Goal: Task Accomplishment & Management: Manage account settings

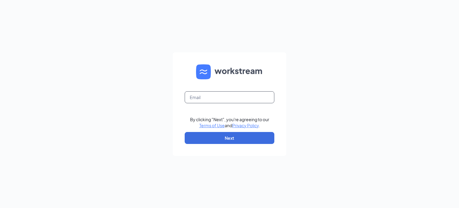
click at [237, 99] on input "text" at bounding box center [230, 97] width 90 height 12
type input "[EMAIL_ADDRESS][DOMAIN_NAME]"
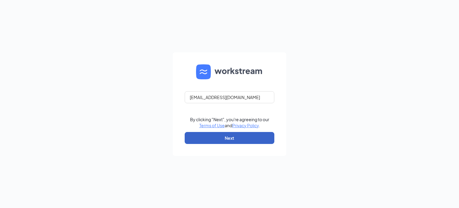
click at [259, 139] on button "Next" at bounding box center [230, 138] width 90 height 12
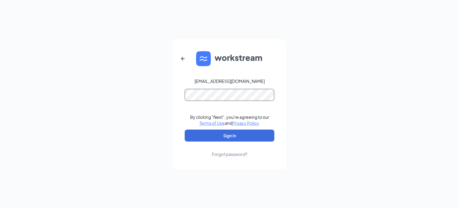
click at [185, 129] on button "Sign In" at bounding box center [230, 135] width 90 height 12
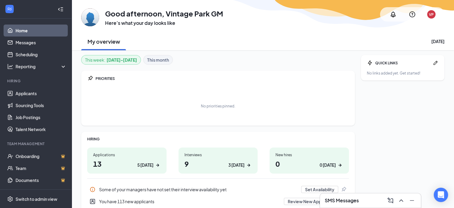
click at [230, 164] on div "3 today" at bounding box center [236, 165] width 16 height 6
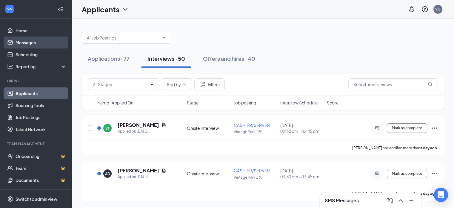
click at [24, 41] on link "Messages" at bounding box center [41, 42] width 51 height 12
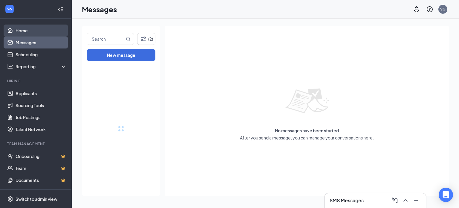
click at [24, 32] on link "Home" at bounding box center [41, 30] width 51 height 12
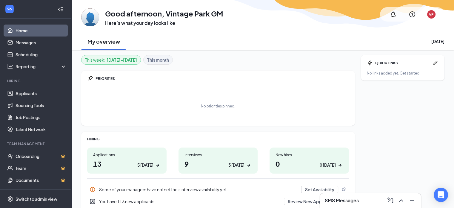
click at [223, 170] on div "Interviews 9 3 today" at bounding box center [218, 160] width 79 height 26
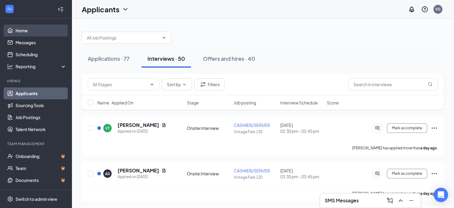
click at [26, 32] on link "Home" at bounding box center [41, 30] width 51 height 12
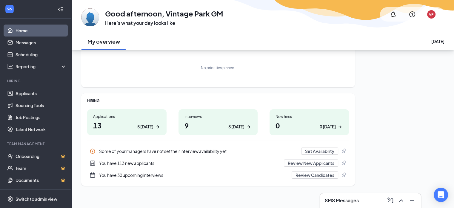
scroll to position [40, 0]
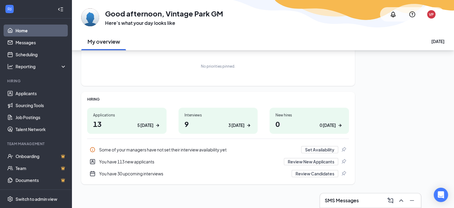
click at [217, 126] on h1 "9 3 today" at bounding box center [218, 124] width 67 height 10
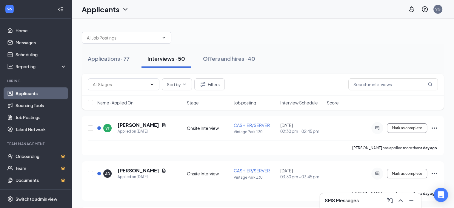
click at [304, 102] on span "Interview Schedule" at bounding box center [299, 102] width 38 height 6
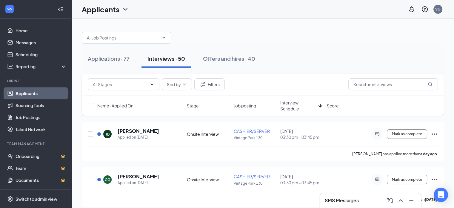
click at [292, 105] on span "Interview Schedule" at bounding box center [298, 105] width 36 height 12
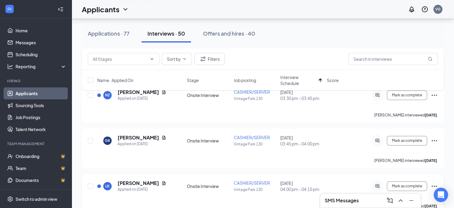
scroll to position [269, 0]
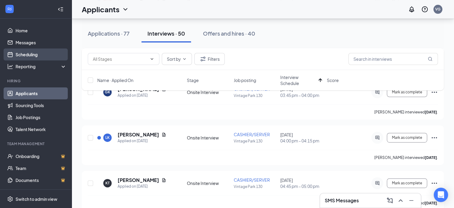
click at [24, 53] on link "Scheduling" at bounding box center [41, 54] width 51 height 12
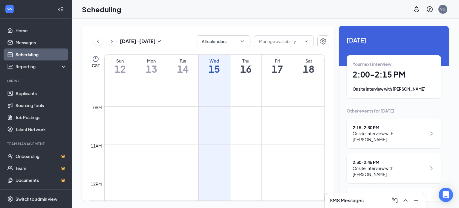
click at [382, 75] on h1 "2:00 - 2:15 PM" at bounding box center [393, 74] width 82 height 10
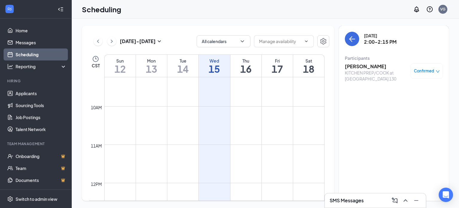
click at [369, 68] on h3 "Dongmei Zhang" at bounding box center [376, 66] width 63 height 7
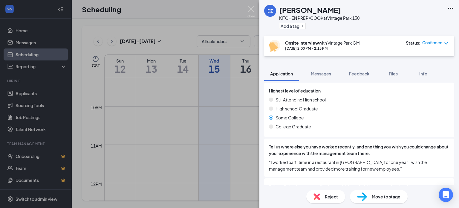
scroll to position [299, 0]
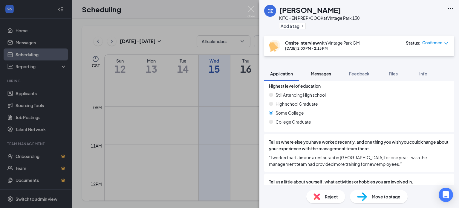
click at [314, 73] on span "Messages" at bounding box center [321, 73] width 20 height 5
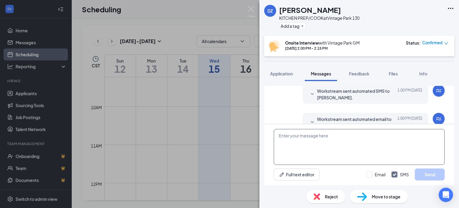
scroll to position [308, 0]
click at [293, 145] on textarea at bounding box center [359, 147] width 171 height 36
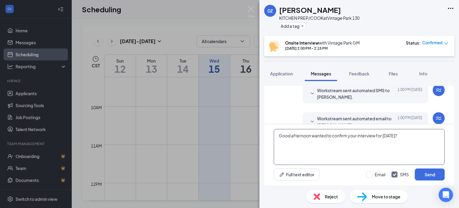
drag, startPoint x: 400, startPoint y: 135, endPoint x: 275, endPoint y: 136, distance: 124.5
click at [275, 136] on textarea "Good afternoon wanted to confirm your interview for today?" at bounding box center [359, 147] width 171 height 36
type textarea "Good afternoon wanted to confirm your interview for today?"
click at [426, 174] on button "Send" at bounding box center [430, 174] width 30 height 12
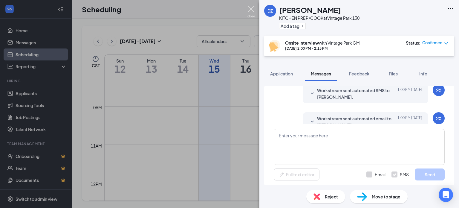
click at [249, 8] on img at bounding box center [250, 12] width 7 height 12
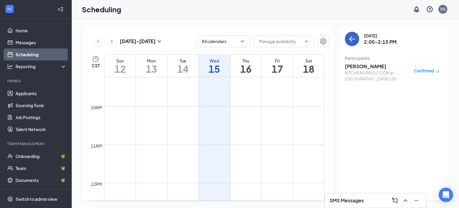
click at [353, 40] on icon "ArrowLeft" at bounding box center [351, 38] width 7 height 7
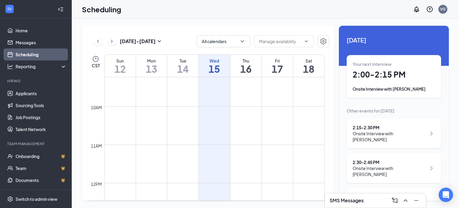
click at [379, 127] on div "2:15 - 2:30 PM" at bounding box center [389, 127] width 74 height 6
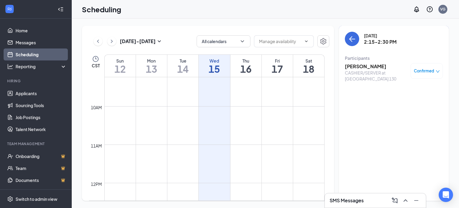
click at [358, 66] on h3 "[PERSON_NAME]" at bounding box center [376, 66] width 63 height 7
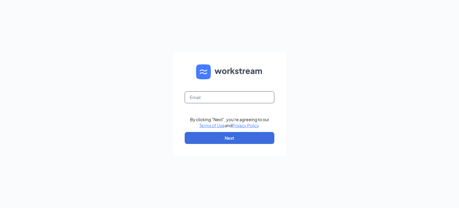
click at [232, 94] on input "text" at bounding box center [230, 97] width 90 height 12
type input "[EMAIL_ADDRESS][DOMAIN_NAME]"
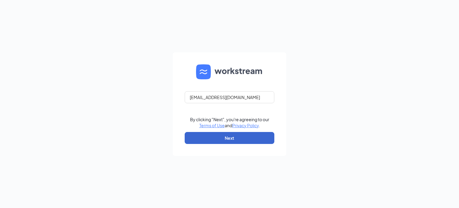
drag, startPoint x: 240, startPoint y: 145, endPoint x: 240, endPoint y: 142, distance: 3.7
click at [240, 145] on form "CSC-130_Vintage_park@chickensaladchick.com By clicking "Next", you're agreeing …" at bounding box center [229, 103] width 113 height 103
click at [240, 142] on button "Next" at bounding box center [230, 138] width 90 height 12
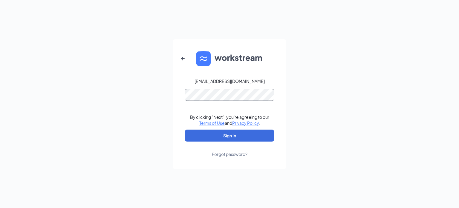
click at [185, 129] on button "Sign In" at bounding box center [230, 135] width 90 height 12
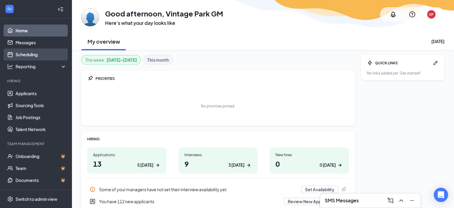
click at [21, 56] on link "Scheduling" at bounding box center [41, 54] width 51 height 12
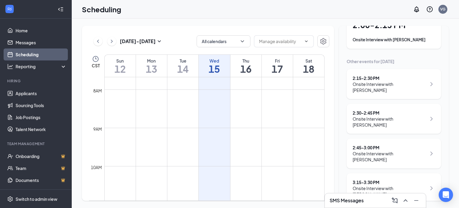
scroll to position [60, 0]
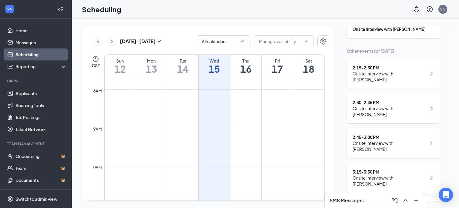
click at [375, 140] on div "Onsite Interview with TANIYA MOODY" at bounding box center [389, 146] width 74 height 12
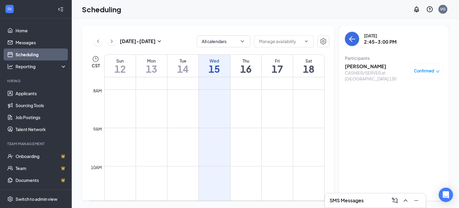
click at [363, 66] on h3 "TANIYA MOODY" at bounding box center [376, 66] width 63 height 7
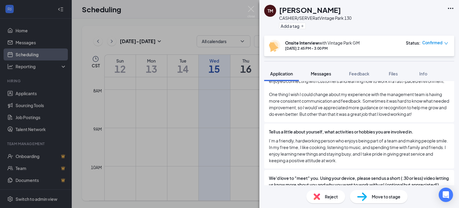
scroll to position [358, 0]
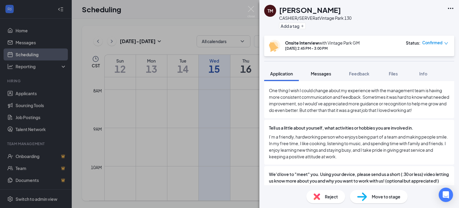
click at [319, 74] on span "Messages" at bounding box center [321, 73] width 20 height 5
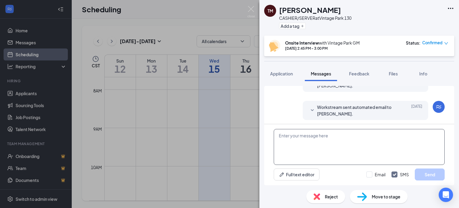
scroll to position [250, 0]
click at [340, 137] on textarea at bounding box center [359, 147] width 171 height 36
paste textarea "Good afternoon wanted to confirm your interview for today?"
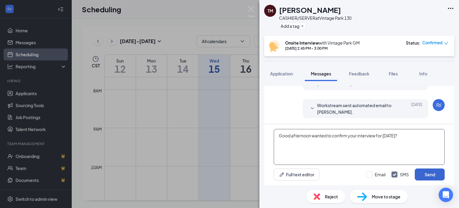
type textarea "Good afternoon wanted to confirm your interview for today?"
click at [428, 175] on button "Send" at bounding box center [430, 174] width 30 height 12
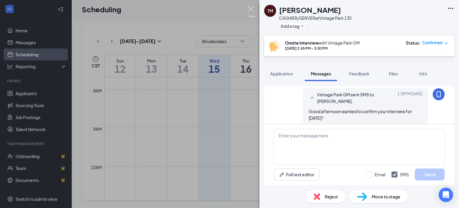
scroll to position [295, 0]
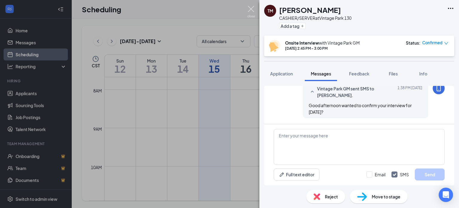
click at [250, 8] on img at bounding box center [250, 12] width 7 height 12
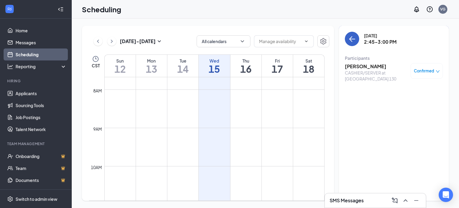
click at [349, 38] on icon "ArrowLeft" at bounding box center [351, 38] width 7 height 7
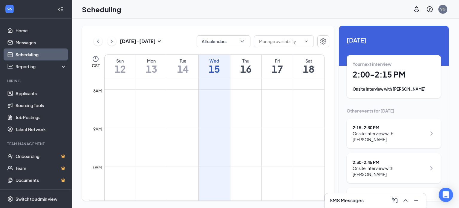
scroll to position [90, 0]
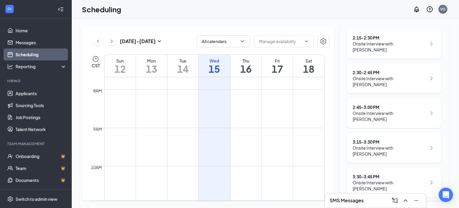
click at [391, 145] on div "Onsite Interview with [PERSON_NAME]" at bounding box center [389, 151] width 74 height 12
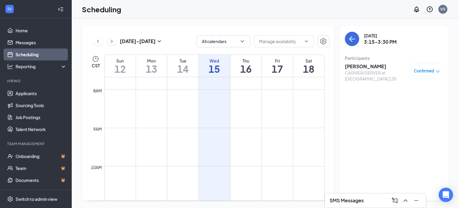
click at [361, 67] on h3 "[PERSON_NAME]" at bounding box center [376, 66] width 63 height 7
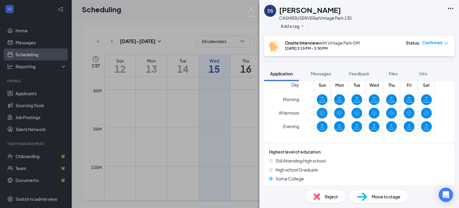
scroll to position [269, 0]
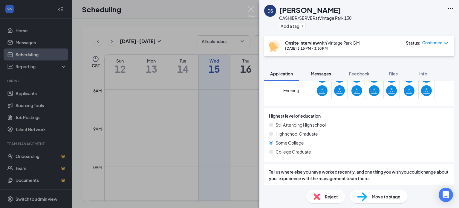
click at [317, 74] on span "Messages" at bounding box center [321, 73] width 20 height 5
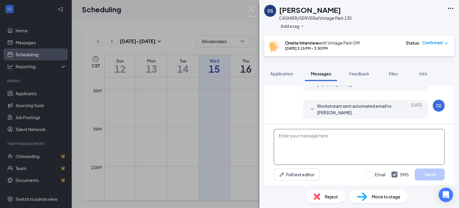
click at [328, 136] on textarea at bounding box center [359, 147] width 171 height 36
drag, startPoint x: 328, startPoint y: 136, endPoint x: 304, endPoint y: 142, distance: 24.8
click at [304, 142] on textarea at bounding box center [359, 147] width 171 height 36
paste textarea "Good afternoon wanted to confirm your interview for today?"
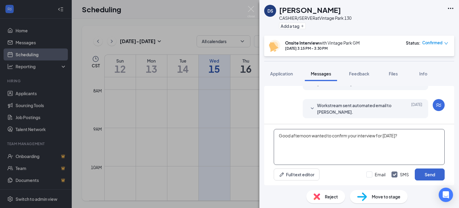
type textarea "Good afternoon wanted to confirm your interview for today?"
click at [431, 175] on button "Send" at bounding box center [430, 174] width 30 height 12
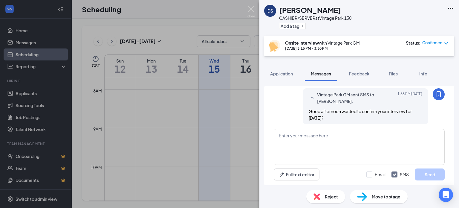
scroll to position [257, 0]
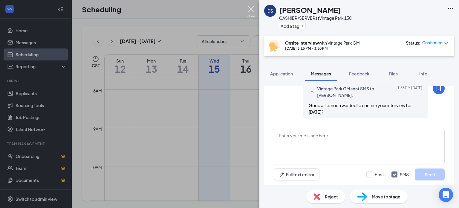
click at [250, 10] on img at bounding box center [250, 12] width 7 height 12
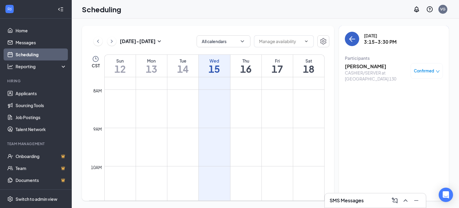
click at [350, 40] on icon "ArrowLeft" at bounding box center [350, 39] width 3 height 6
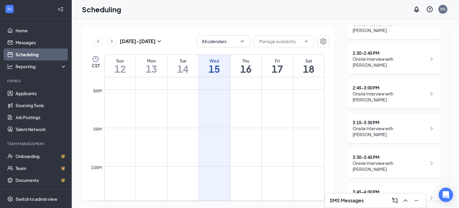
scroll to position [119, 0]
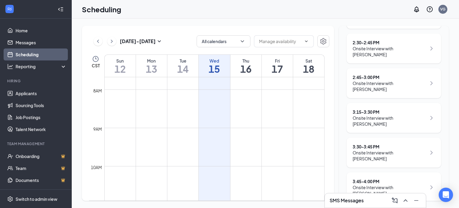
click at [379, 149] on div "Onsite Interview with Berdell Williams" at bounding box center [389, 155] width 74 height 12
click at [372, 143] on div "3:30 - 3:45 PM" at bounding box center [389, 146] width 74 height 6
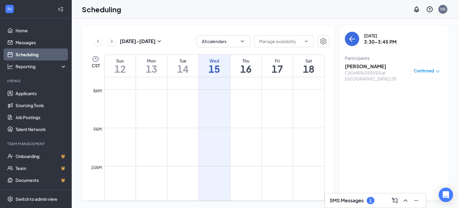
click at [358, 65] on h3 "Berdell Williams" at bounding box center [376, 66] width 63 height 7
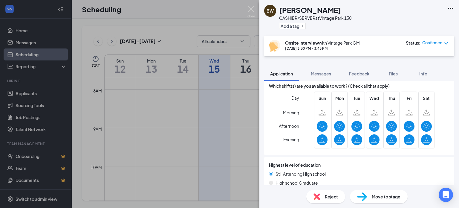
scroll to position [269, 0]
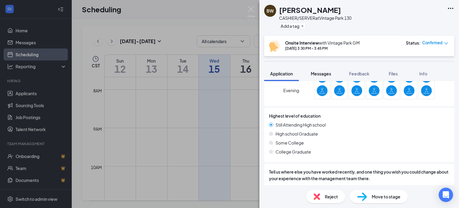
click at [325, 70] on button "Messages" at bounding box center [321, 73] width 32 height 15
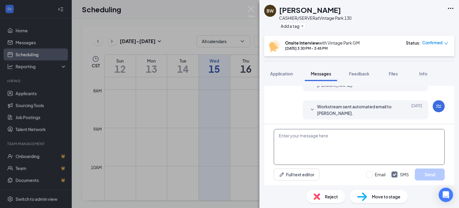
scroll to position [212, 0]
click at [309, 142] on textarea at bounding box center [359, 147] width 171 height 36
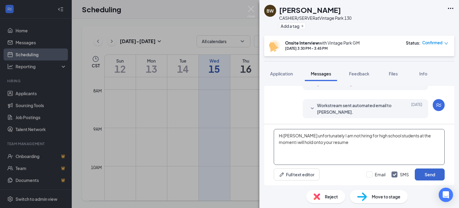
type textarea "Hi Berdell unfortunately I am not hiring for high school students at the moment…"
click at [432, 171] on button "Send" at bounding box center [430, 174] width 30 height 12
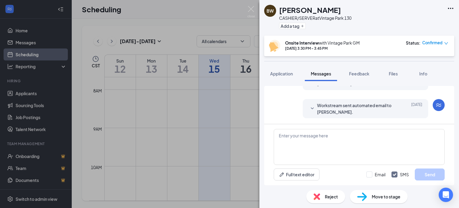
scroll to position [257, 0]
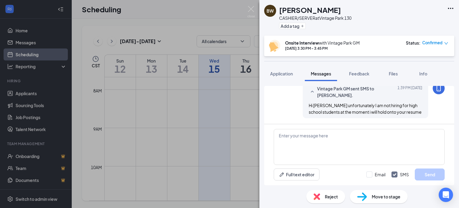
click at [436, 42] on span "Confirmed" at bounding box center [432, 43] width 20 height 6
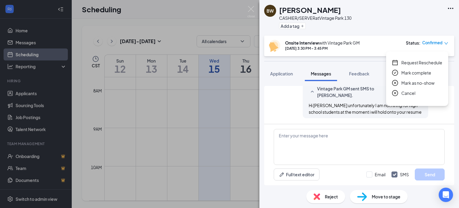
click at [412, 92] on span "Cancel" at bounding box center [408, 93] width 14 height 7
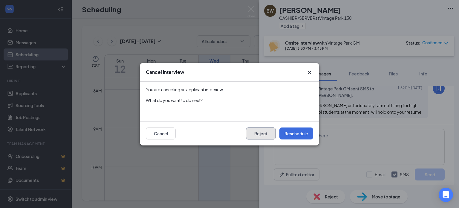
click at [260, 131] on button "Reject" at bounding box center [261, 133] width 30 height 12
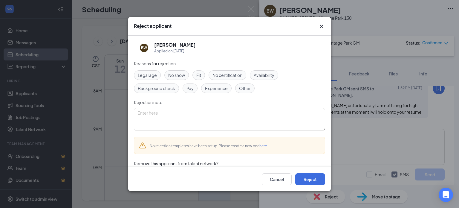
click at [266, 73] on span "Availability" at bounding box center [264, 75] width 21 height 7
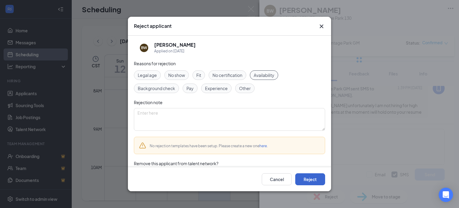
scroll to position [231, 0]
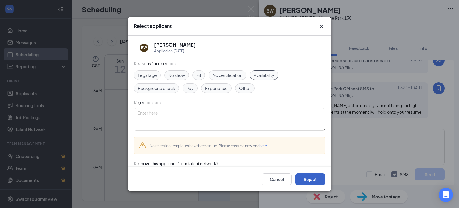
click at [314, 181] on button "Reject" at bounding box center [310, 179] width 30 height 12
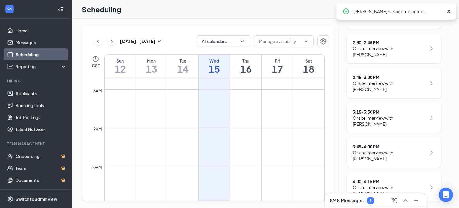
scroll to position [149, 0]
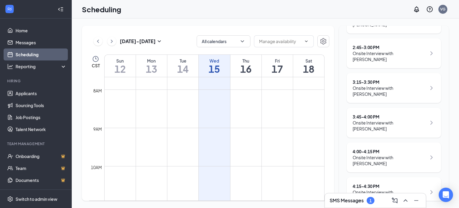
click at [377, 119] on div "Onsite Interview with [PERSON_NAME]" at bounding box center [389, 125] width 74 height 12
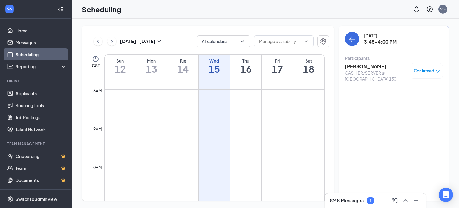
click at [356, 65] on h3 "[PERSON_NAME]" at bounding box center [376, 66] width 63 height 7
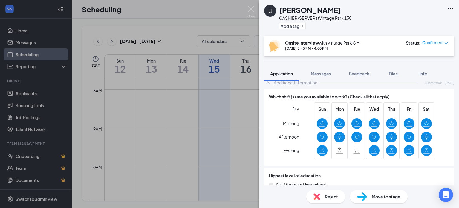
scroll to position [269, 0]
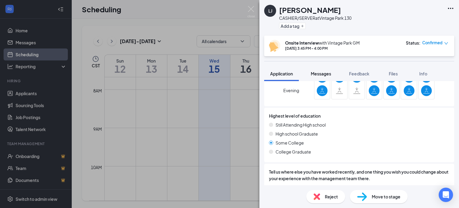
click at [325, 75] on span "Messages" at bounding box center [321, 73] width 20 height 5
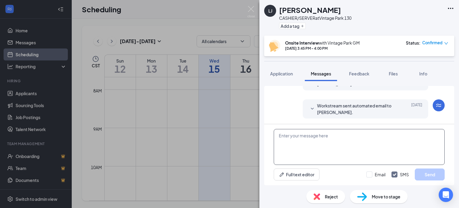
scroll to position [212, 0]
paste textarea "Good afternoon wanted to confirm your interview for today?"
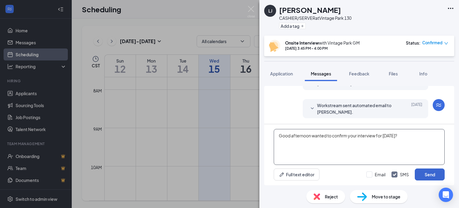
type textarea "Good afternoon wanted to confirm your interview for today?"
click at [427, 174] on button "Send" at bounding box center [430, 174] width 30 height 12
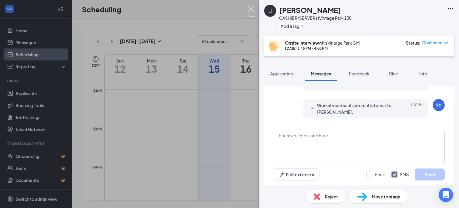
scroll to position [257, 0]
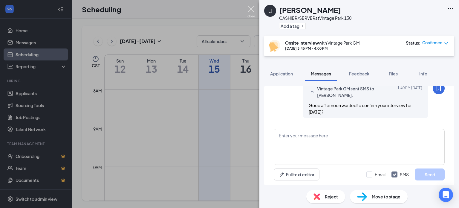
click at [249, 9] on img at bounding box center [250, 12] width 7 height 12
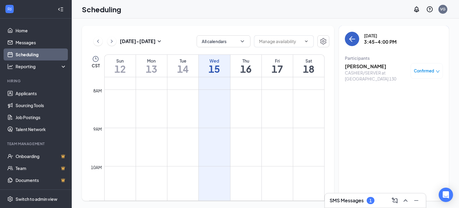
click at [355, 38] on icon "ArrowLeft" at bounding box center [351, 38] width 7 height 7
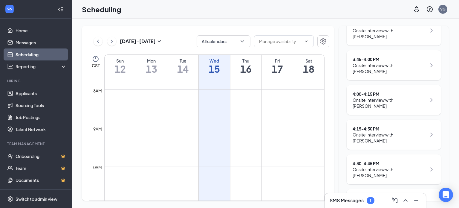
scroll to position [209, 0]
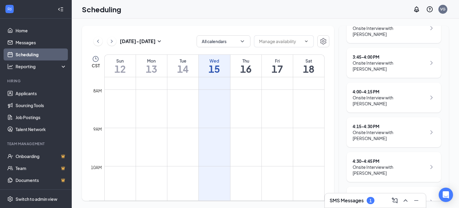
click at [368, 88] on div "4:00 - 4:15 PM" at bounding box center [389, 91] width 74 height 6
click at [370, 88] on div "4:00 - 4:15 PM" at bounding box center [389, 91] width 74 height 6
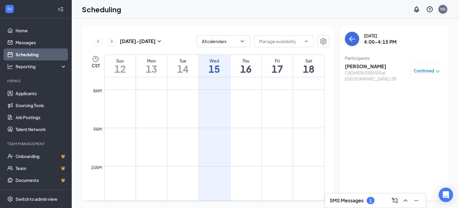
click at [355, 67] on h3 "FATIMAH ABBAS" at bounding box center [376, 66] width 63 height 7
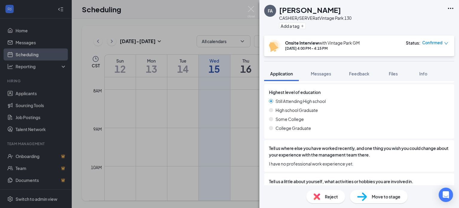
scroll to position [299, 0]
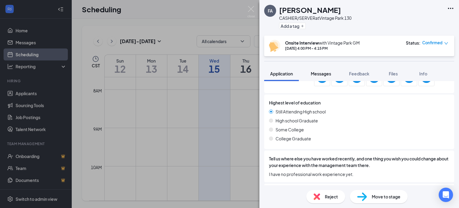
click at [323, 68] on button "Messages" at bounding box center [321, 73] width 32 height 15
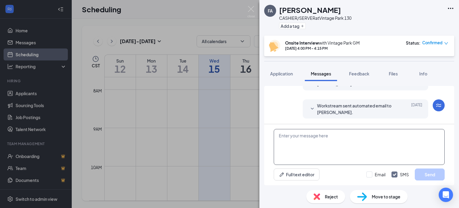
scroll to position [212, 0]
click at [324, 137] on textarea at bounding box center [359, 147] width 171 height 36
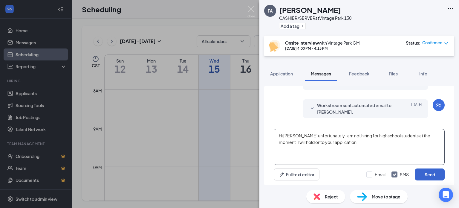
type textarea "Hi Fatimah unfortunately I am not hiring for highschool students at the moment.…"
click at [432, 175] on button "Send" at bounding box center [430, 174] width 30 height 12
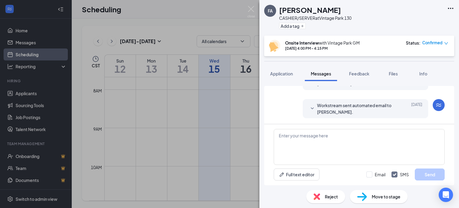
click at [435, 43] on span "Confirmed" at bounding box center [432, 43] width 20 height 6
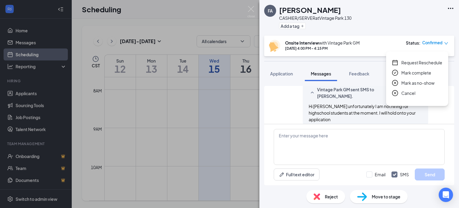
scroll to position [257, 0]
click at [411, 93] on span "Cancel" at bounding box center [408, 93] width 14 height 7
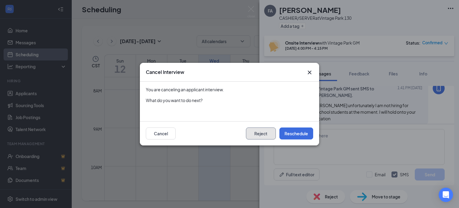
click at [247, 130] on button "Reject" at bounding box center [261, 133] width 30 height 12
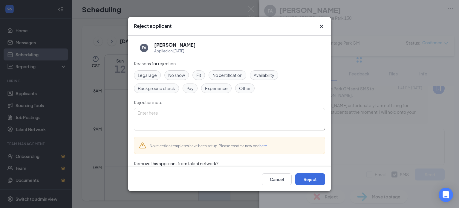
click at [268, 73] on span "Availability" at bounding box center [264, 75] width 21 height 7
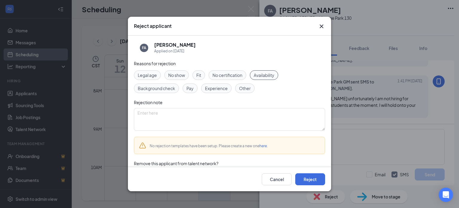
scroll to position [231, 0]
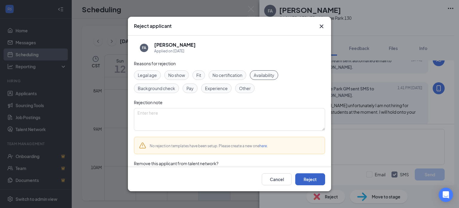
click at [309, 176] on button "Reject" at bounding box center [310, 179] width 30 height 12
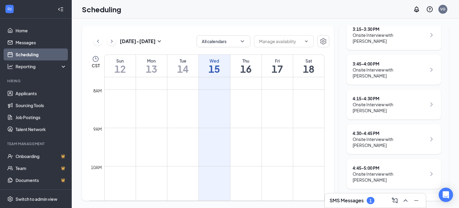
scroll to position [209, 0]
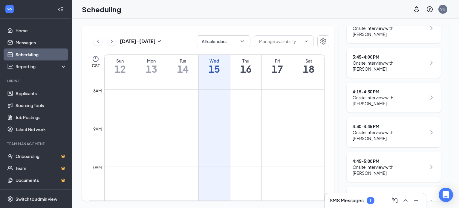
click at [384, 94] on div "Onsite Interview with Lexy Hernandez" at bounding box center [389, 100] width 74 height 12
click at [391, 94] on div "Onsite Interview with Lexy Hernandez" at bounding box center [389, 100] width 74 height 12
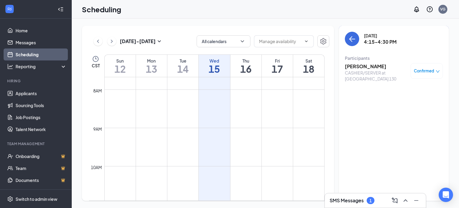
click at [370, 67] on h3 "Lexy Hernandez" at bounding box center [376, 66] width 63 height 7
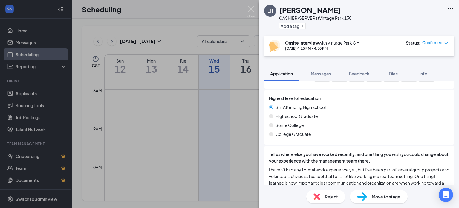
scroll to position [239, 0]
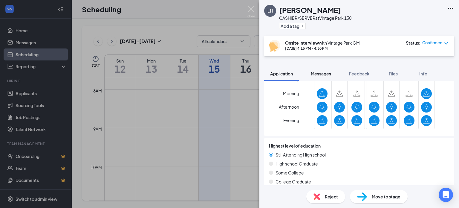
click at [321, 75] on span "Messages" at bounding box center [321, 73] width 20 height 5
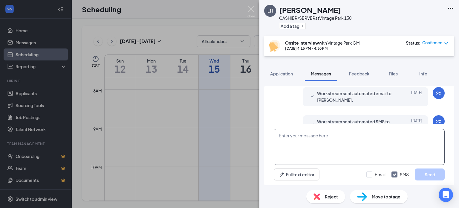
click at [320, 146] on textarea at bounding box center [359, 147] width 171 height 36
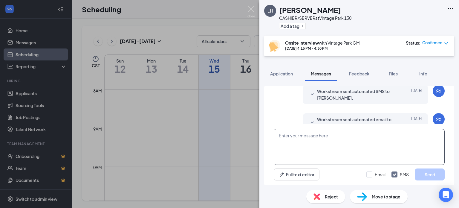
scroll to position [250, 0]
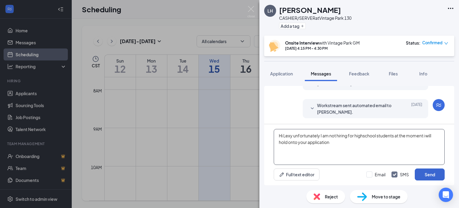
type textarea "Hi Lexy unfortunately I am not hiring for highschool students at the moment i w…"
click at [436, 174] on button "Send" at bounding box center [430, 174] width 30 height 12
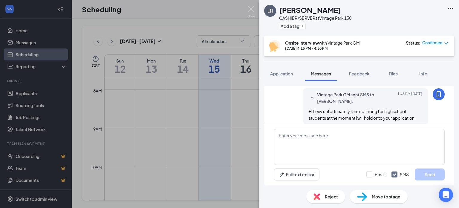
scroll to position [295, 0]
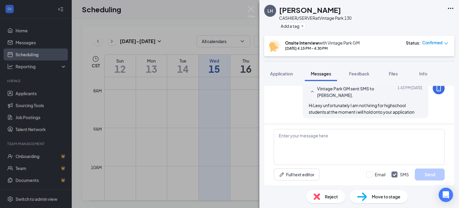
click at [434, 43] on span "Confirmed" at bounding box center [432, 43] width 20 height 6
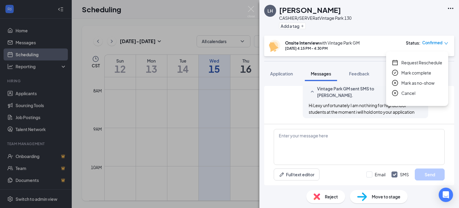
click at [410, 92] on span "Cancel" at bounding box center [408, 93] width 14 height 7
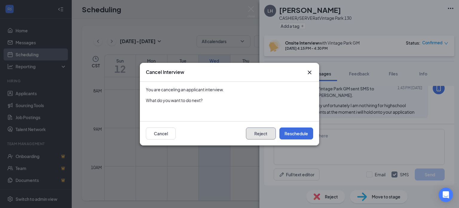
click at [267, 133] on button "Reject" at bounding box center [261, 133] width 30 height 12
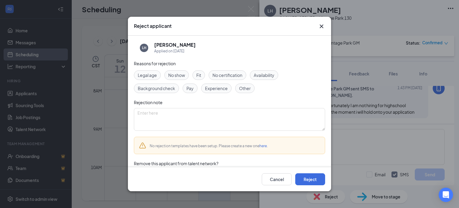
click at [278, 75] on div "Availability" at bounding box center [264, 75] width 28 height 10
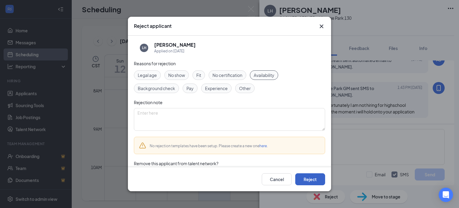
click at [312, 180] on button "Reject" at bounding box center [310, 179] width 30 height 12
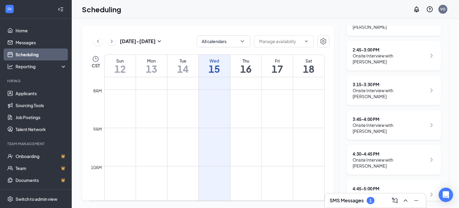
scroll to position [182, 0]
click at [371, 116] on div "4:30 - 4:45 PM" at bounding box center [389, 119] width 74 height 6
click at [370, 127] on div "4:30 - 4:45 PM Onsite Interview with Arielle Ajayi" at bounding box center [393, 125] width 94 height 30
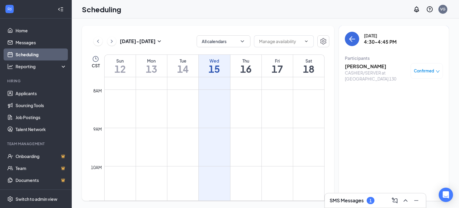
click at [365, 66] on h3 "Arielle Ajayi" at bounding box center [376, 66] width 63 height 7
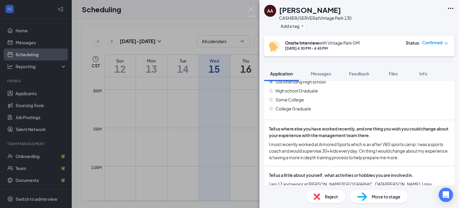
scroll to position [299, 0]
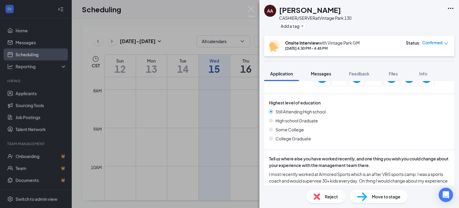
click at [320, 70] on button "Messages" at bounding box center [321, 73] width 32 height 15
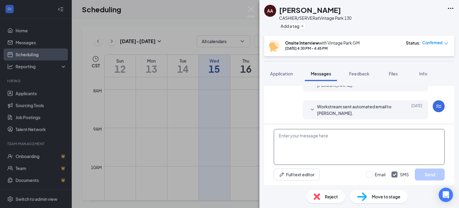
click at [317, 144] on textarea at bounding box center [359, 147] width 171 height 36
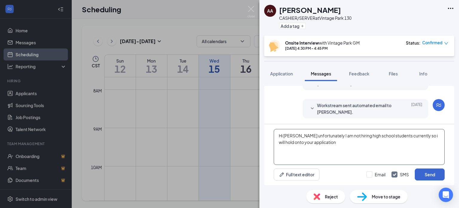
type textarea "Hi arielle unfortunately I am not hiring high school students currently so i wi…"
click at [421, 171] on button "Send" at bounding box center [430, 174] width 30 height 12
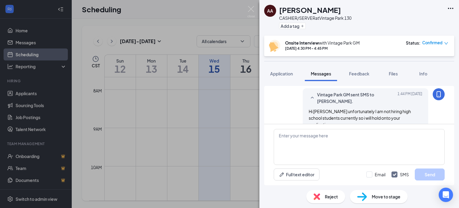
scroll to position [257, 0]
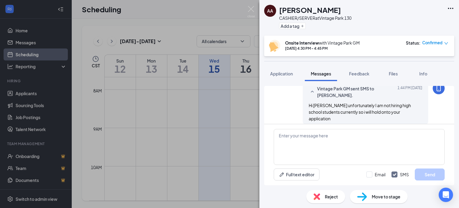
click at [443, 44] on div "Confirmed" at bounding box center [435, 43] width 26 height 6
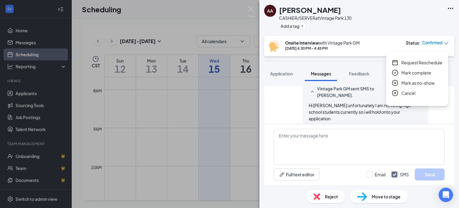
click at [411, 93] on span "Cancel" at bounding box center [408, 93] width 14 height 7
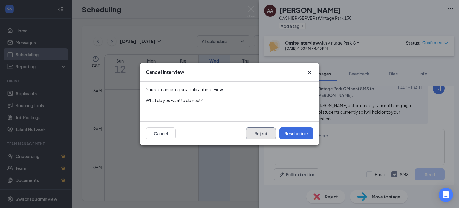
click at [261, 129] on button "Reject" at bounding box center [261, 133] width 30 height 12
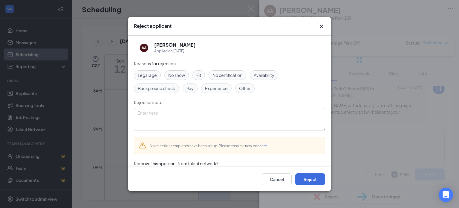
click at [274, 84] on div "Legal age No show Fit No certification Availability Background check Pay Experi…" at bounding box center [229, 81] width 191 height 23
click at [271, 77] on span "Availability" at bounding box center [264, 75] width 21 height 7
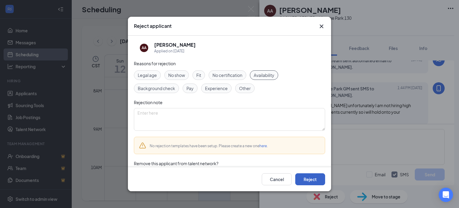
click at [303, 179] on button "Reject" at bounding box center [310, 179] width 30 height 12
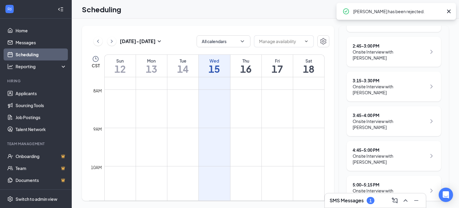
scroll to position [153, 0]
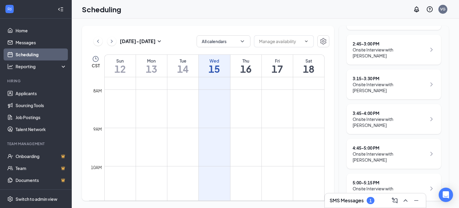
click at [369, 145] on div "4:45 - 5:00 PM" at bounding box center [389, 148] width 74 height 6
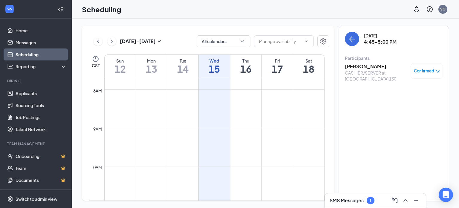
click at [360, 66] on h3 "Saniyah Lyons" at bounding box center [376, 66] width 63 height 7
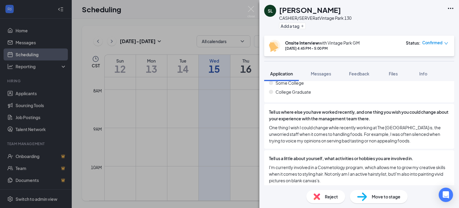
scroll to position [269, 0]
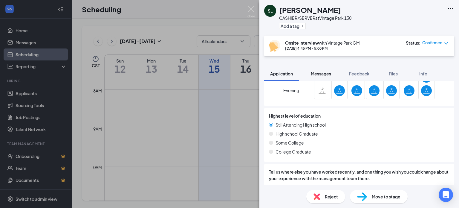
drag, startPoint x: 330, startPoint y: 70, endPoint x: 334, endPoint y: 76, distance: 6.8
click at [330, 70] on button "Messages" at bounding box center [321, 73] width 32 height 15
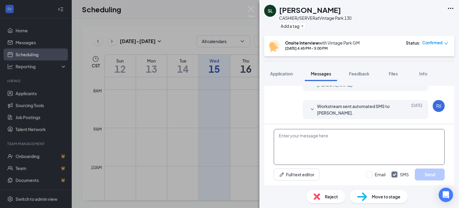
click at [325, 136] on textarea at bounding box center [359, 147] width 171 height 36
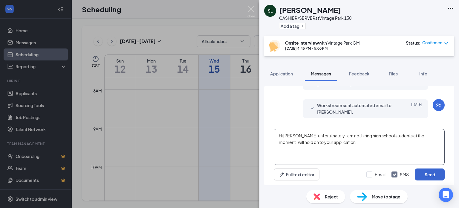
type textarea "Hi saniyah unforutnately I am not hiring high school students at the moment i w…"
click at [426, 175] on button "Send" at bounding box center [430, 174] width 30 height 12
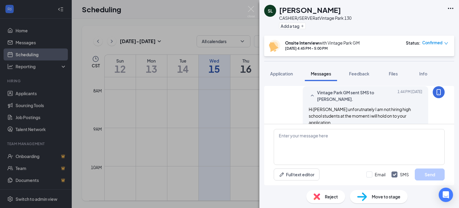
click at [432, 43] on span "Confirmed" at bounding box center [432, 43] width 20 height 6
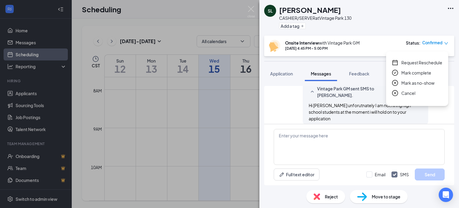
click at [415, 91] on span "Cancel" at bounding box center [408, 93] width 14 height 7
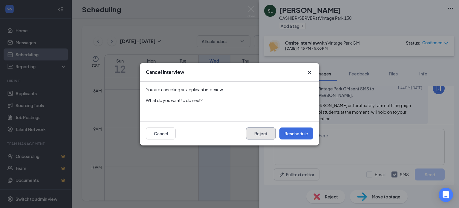
click at [264, 133] on button "Reject" at bounding box center [261, 133] width 30 height 12
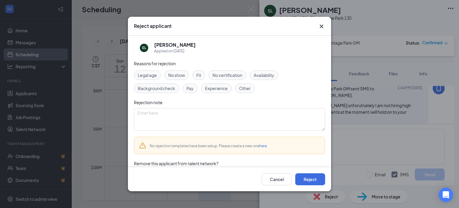
click at [268, 75] on span "Availability" at bounding box center [264, 75] width 21 height 7
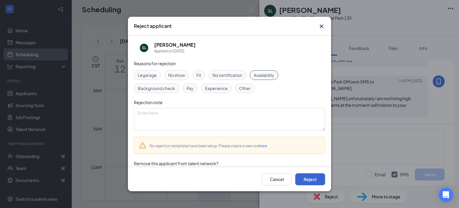
scroll to position [231, 0]
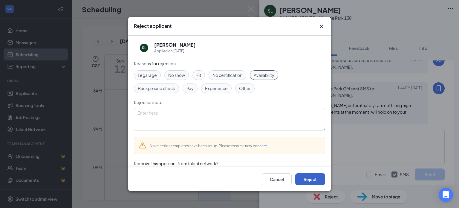
click at [317, 180] on button "Reject" at bounding box center [310, 179] width 30 height 12
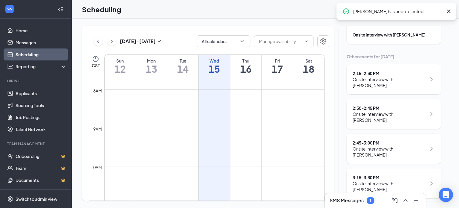
scroll to position [118, 0]
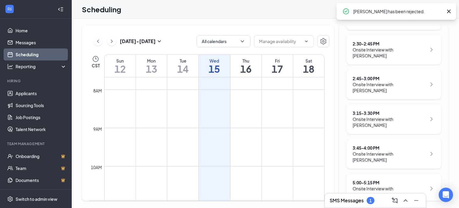
click at [380, 179] on div "5:00 - 5:15 PM" at bounding box center [389, 182] width 74 height 6
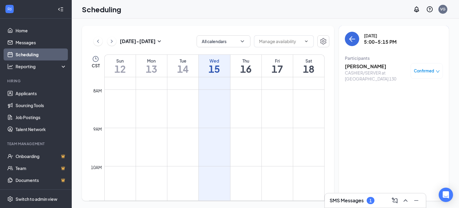
click at [366, 67] on h3 "Diego Garcia" at bounding box center [376, 66] width 63 height 7
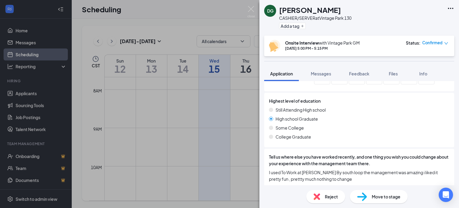
scroll to position [299, 0]
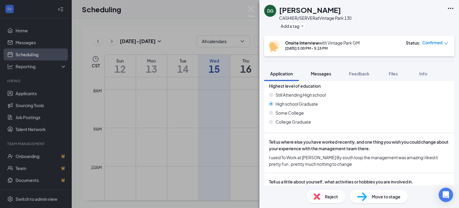
click at [325, 75] on span "Messages" at bounding box center [321, 73] width 20 height 5
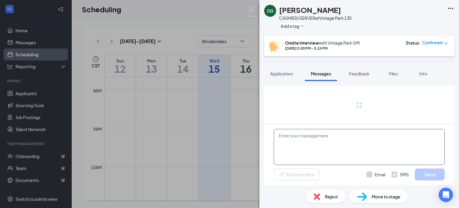
click at [321, 140] on textarea at bounding box center [359, 147] width 171 height 36
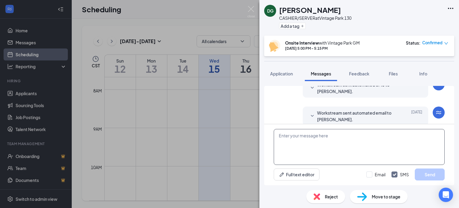
scroll to position [244, 0]
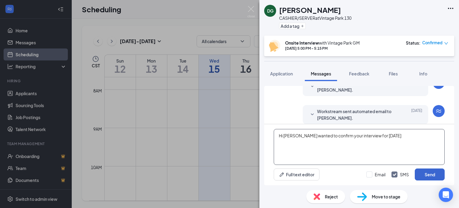
type textarea "Hi diego I wanted to confirm your interview for today"
click at [423, 174] on button "Send" at bounding box center [430, 174] width 30 height 12
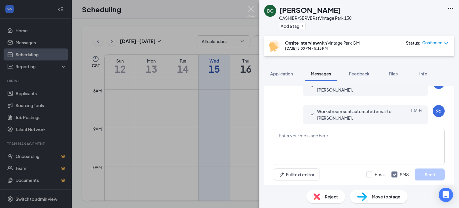
scroll to position [283, 0]
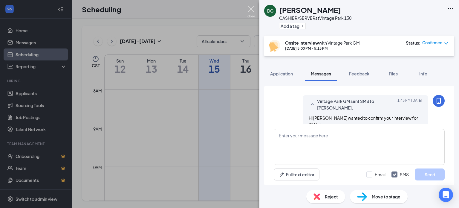
click at [251, 9] on img at bounding box center [250, 12] width 7 height 12
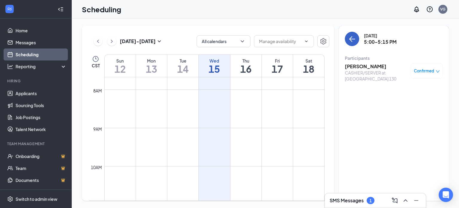
click at [351, 37] on icon "ArrowLeft" at bounding box center [350, 39] width 3 height 6
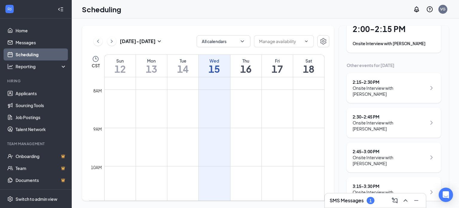
scroll to position [118, 0]
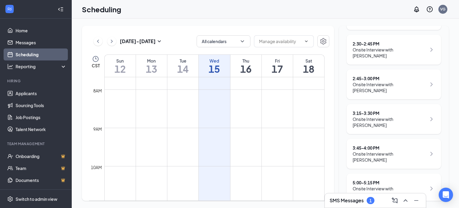
click at [366, 198] on div "SMS Messages 1" at bounding box center [351, 200] width 45 height 7
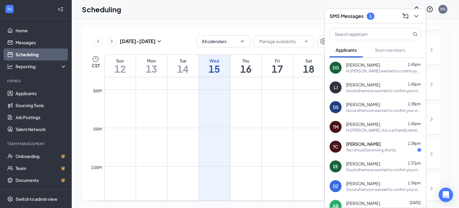
click at [371, 148] on div "Yes I should be arriving shortly" at bounding box center [371, 149] width 50 height 5
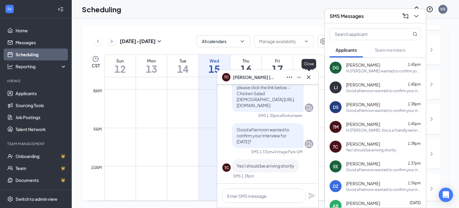
click at [309, 77] on icon "Cross" at bounding box center [308, 76] width 7 height 7
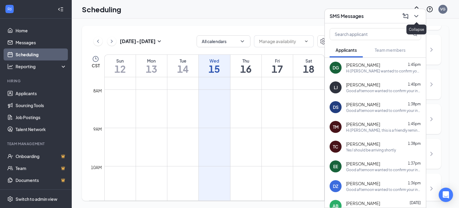
click at [417, 16] on icon "ChevronDown" at bounding box center [416, 16] width 4 height 2
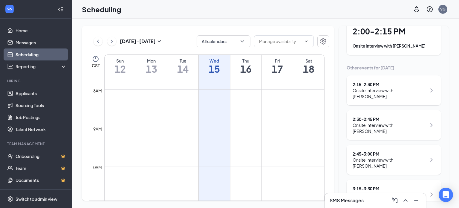
scroll to position [0, 0]
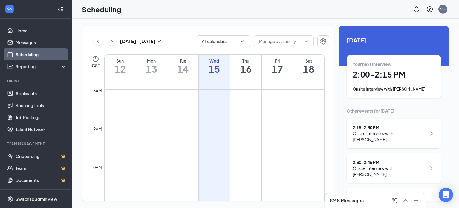
click at [378, 76] on h1 "2:00 - 2:15 PM" at bounding box center [393, 74] width 82 height 10
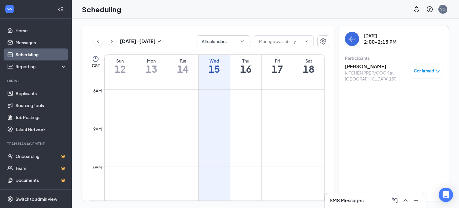
click at [367, 68] on h3 "[PERSON_NAME]" at bounding box center [376, 66] width 63 height 7
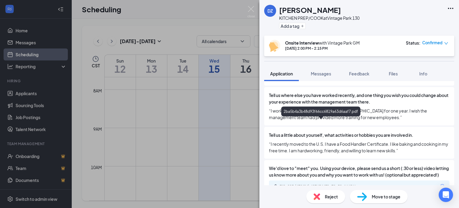
scroll to position [366, 0]
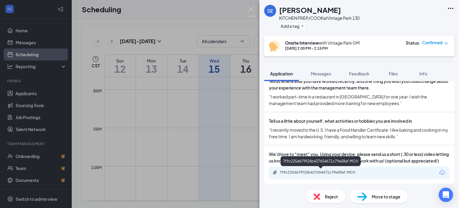
click at [329, 173] on div "7f9c225d679f26b427654671c79e58af.MOV" at bounding box center [322, 172] width 84 height 5
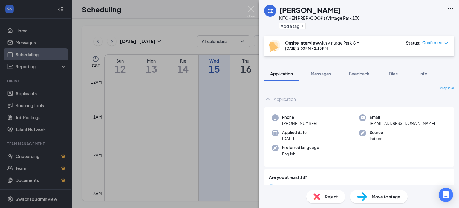
scroll to position [294, 0]
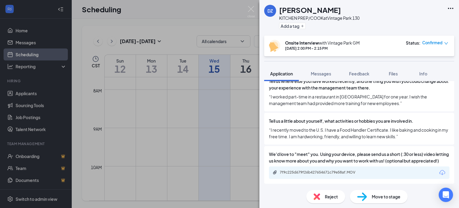
click at [248, 7] on img at bounding box center [250, 12] width 7 height 12
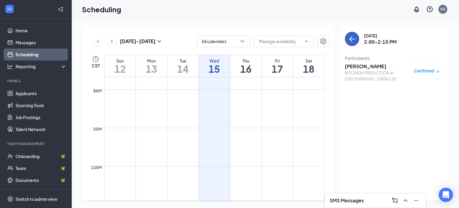
click at [352, 32] on button "back-button" at bounding box center [352, 39] width 14 height 14
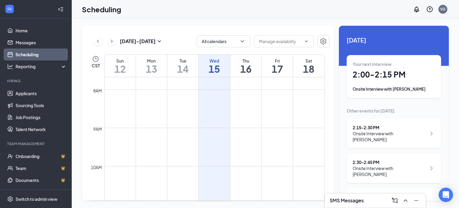
scroll to position [30, 0]
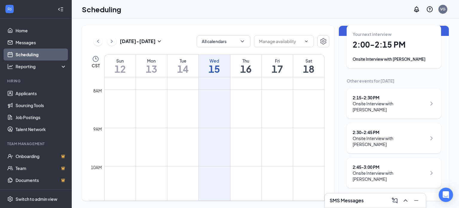
click at [387, 57] on div "Onsite Interview with Dongmei Zhang" at bounding box center [393, 59] width 82 height 6
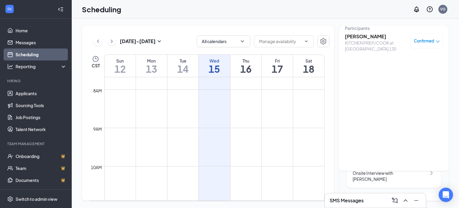
click at [420, 39] on span "Confirmed" at bounding box center [424, 41] width 20 height 6
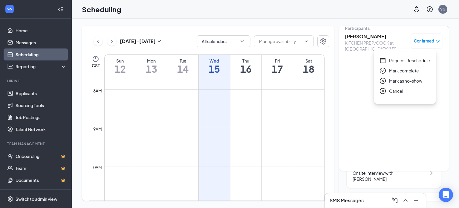
click at [404, 70] on span "Mark complete" at bounding box center [404, 70] width 30 height 7
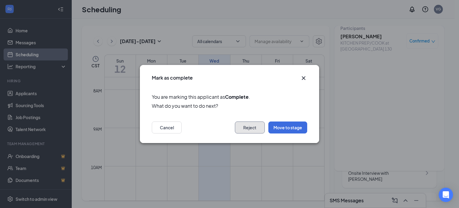
click at [254, 128] on button "Reject" at bounding box center [250, 127] width 30 height 12
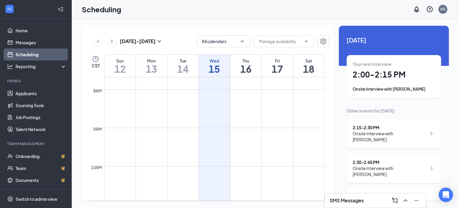
click at [367, 201] on div "SMS Messages" at bounding box center [374, 200] width 91 height 10
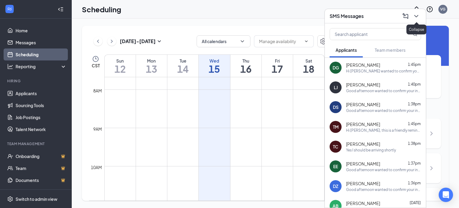
click at [417, 15] on icon "ChevronDown" at bounding box center [415, 16] width 7 height 7
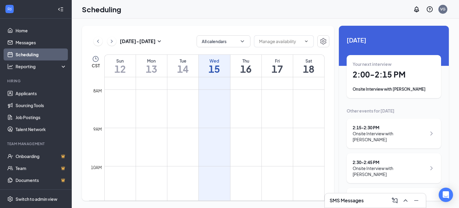
click at [383, 78] on h1 "2:00 - 2:15 PM" at bounding box center [393, 74] width 82 height 10
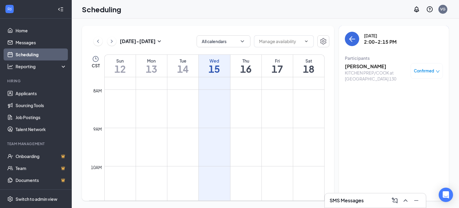
click at [421, 70] on span "Confirmed" at bounding box center [424, 71] width 20 height 6
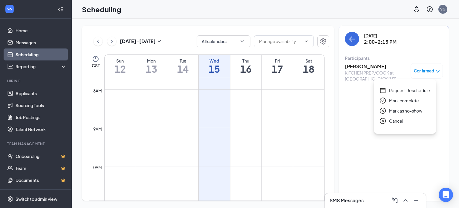
click at [403, 102] on span "Mark complete" at bounding box center [404, 100] width 30 height 7
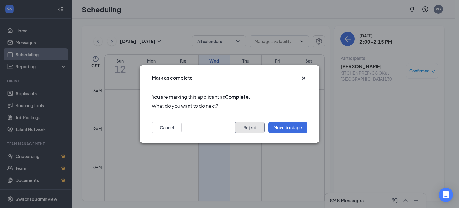
click at [251, 127] on button "Reject" at bounding box center [250, 127] width 30 height 12
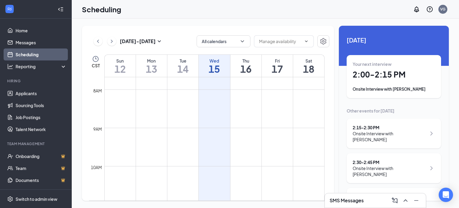
click at [379, 89] on div "Onsite Interview with Dongmei Zhang" at bounding box center [393, 89] width 82 height 6
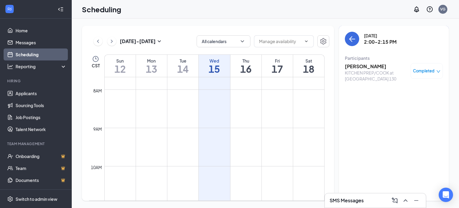
click at [417, 68] on span "Completed" at bounding box center [424, 71] width 22 height 6
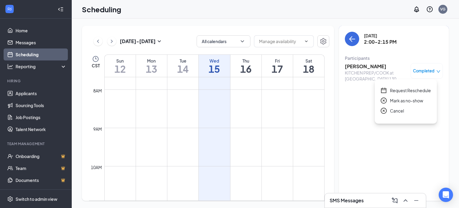
click at [392, 111] on span "Cancel" at bounding box center [397, 110] width 14 height 7
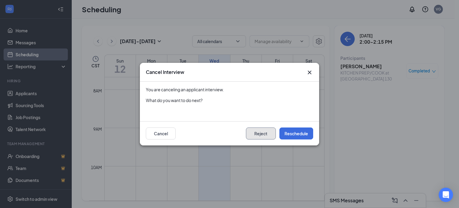
click at [264, 130] on button "Reject" at bounding box center [261, 133] width 30 height 12
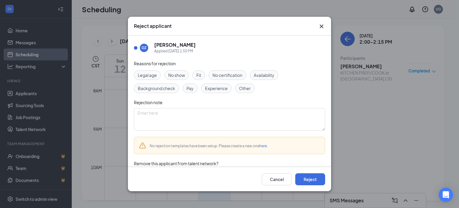
click at [199, 75] on span "Fit" at bounding box center [198, 75] width 5 height 7
click at [300, 176] on button "Reject" at bounding box center [310, 179] width 30 height 12
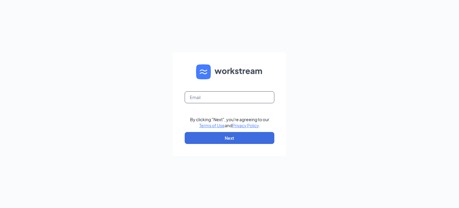
click at [209, 102] on input "text" at bounding box center [230, 97] width 90 height 12
type input "[EMAIL_ADDRESS][DOMAIN_NAME]"
click at [245, 145] on form "[EMAIL_ADDRESS][DOMAIN_NAME] By clicking "Next", you're agreeing to our Terms o…" at bounding box center [229, 103] width 113 height 103
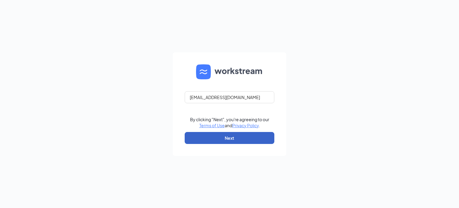
click at [244, 135] on button "Next" at bounding box center [230, 138] width 90 height 12
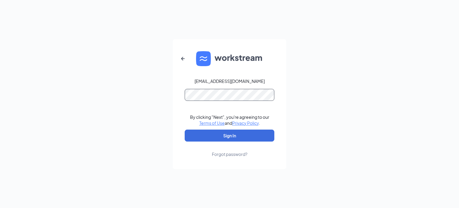
click at [185, 129] on button "Sign In" at bounding box center [230, 135] width 90 height 12
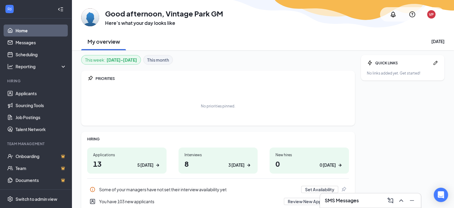
click at [214, 159] on h1 "8 3 [DATE]" at bounding box center [218, 163] width 67 height 10
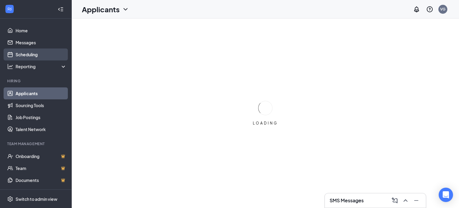
click at [27, 51] on link "Scheduling" at bounding box center [41, 54] width 51 height 12
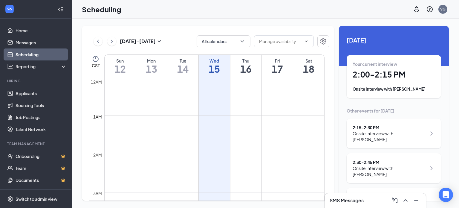
click at [248, 69] on h1 "16" at bounding box center [245, 69] width 31 height 10
click at [225, 68] on h1 "15" at bounding box center [214, 69] width 31 height 10
drag, startPoint x: 443, startPoint y: 50, endPoint x: 446, endPoint y: 65, distance: 15.7
click at [446, 65] on div "Unavailable in basic plan [DATE] Your current interview 2:00 - 2:15 PM Onsite I…" at bounding box center [394, 113] width 110 height 175
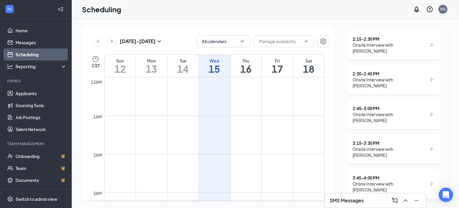
scroll to position [118, 0]
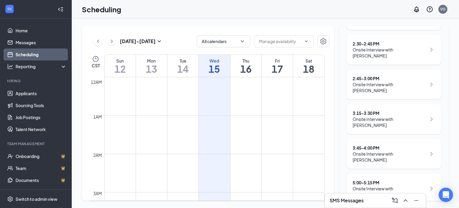
click at [380, 116] on div "Onsite Interview with [PERSON_NAME]" at bounding box center [389, 122] width 74 height 12
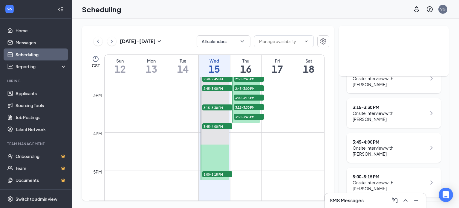
scroll to position [508, 0]
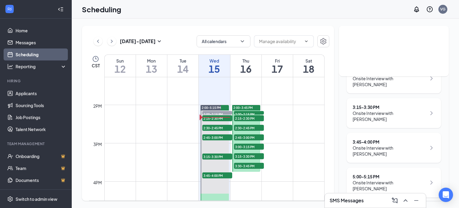
click at [393, 113] on div "Onsite Interview with [PERSON_NAME]" at bounding box center [389, 116] width 74 height 12
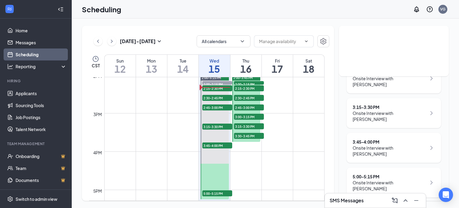
click at [383, 121] on div "Onsite Interview with [PERSON_NAME]" at bounding box center [389, 116] width 74 height 12
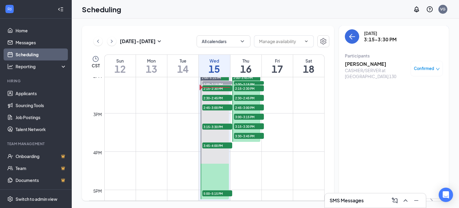
scroll to position [0, 0]
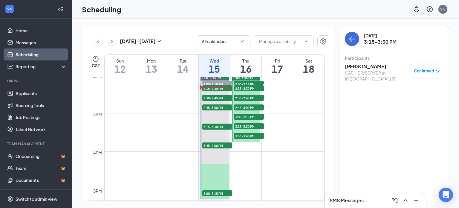
click at [370, 66] on h3 "[PERSON_NAME]" at bounding box center [376, 66] width 63 height 7
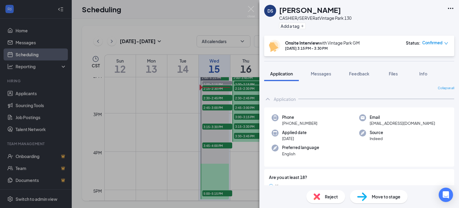
click at [438, 44] on span "Confirmed" at bounding box center [432, 43] width 20 height 6
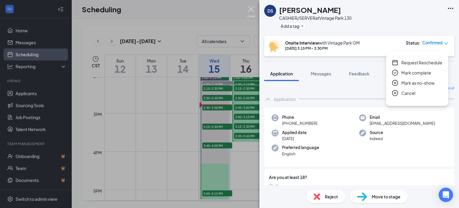
click at [249, 8] on img at bounding box center [250, 12] width 7 height 12
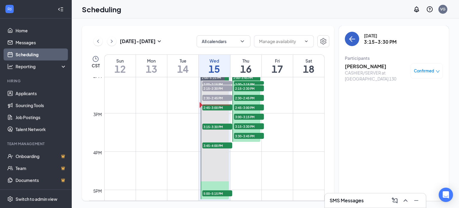
click at [355, 38] on icon "ArrowLeft" at bounding box center [351, 38] width 7 height 7
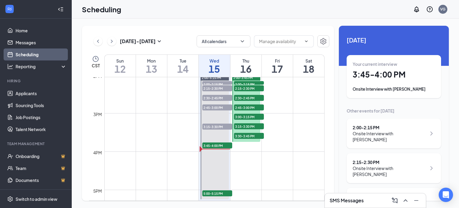
click at [412, 83] on div "Your current interview 3:45 - 4:00 PM Onsite Interview with [PERSON_NAME]" at bounding box center [393, 76] width 82 height 31
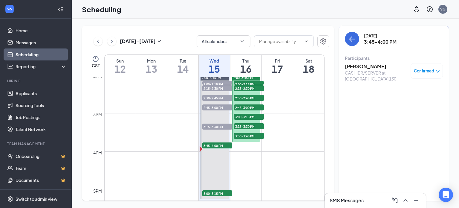
click at [420, 70] on span "Confirmed" at bounding box center [424, 71] width 20 height 6
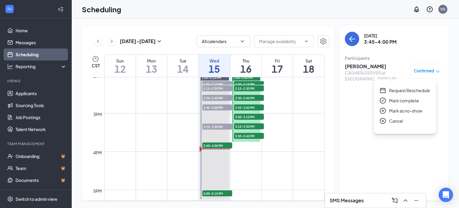
click at [410, 113] on span "Mark as no-show" at bounding box center [405, 110] width 33 height 7
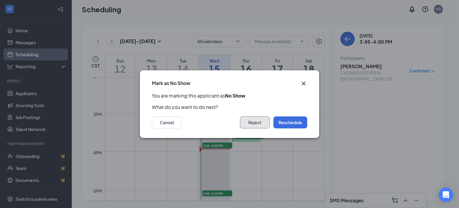
click at [256, 123] on button "Reject" at bounding box center [255, 122] width 30 height 12
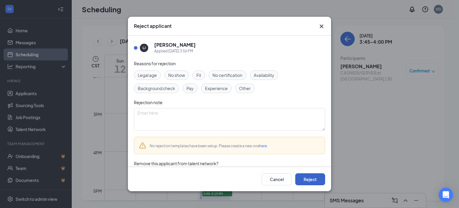
click at [305, 176] on button "Reject" at bounding box center [310, 179] width 30 height 12
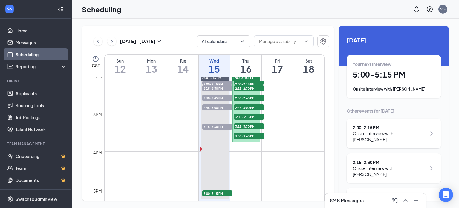
click at [373, 131] on div "Onsite Interview with [PERSON_NAME]" at bounding box center [389, 136] width 74 height 12
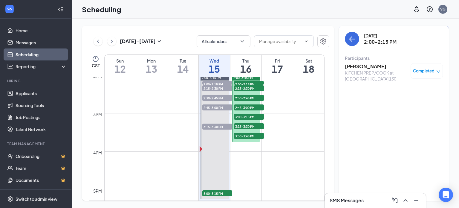
click at [424, 71] on span "Completed" at bounding box center [424, 71] width 22 height 6
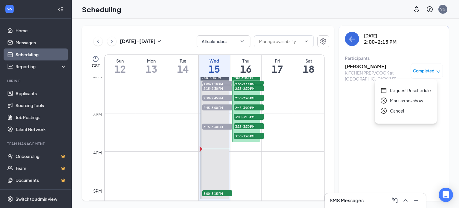
click at [403, 109] on span "Cancel" at bounding box center [397, 110] width 14 height 7
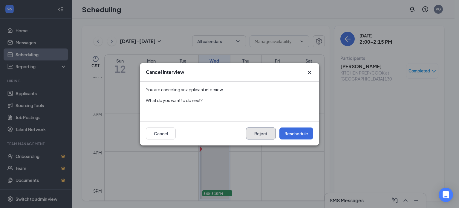
click at [268, 131] on button "Reject" at bounding box center [261, 133] width 30 height 12
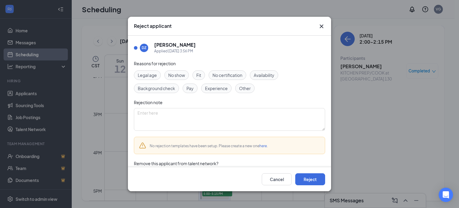
click at [198, 74] on span "Fit" at bounding box center [198, 75] width 5 height 7
click at [317, 181] on button "Reject" at bounding box center [310, 179] width 30 height 12
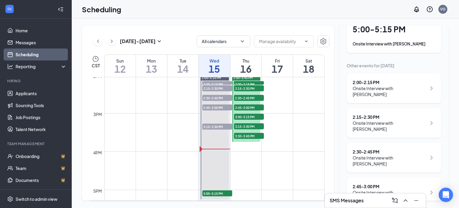
scroll to position [60, 0]
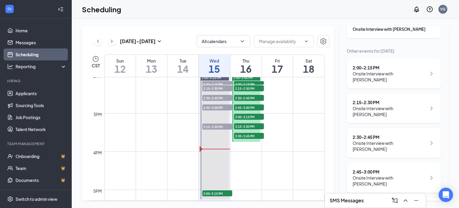
click at [390, 107] on div "Onsite Interview with [PERSON_NAME]" at bounding box center [389, 111] width 74 height 12
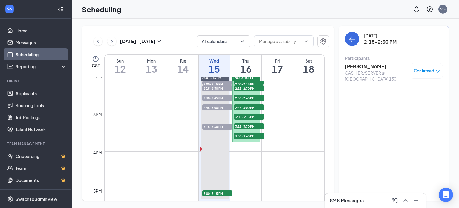
click at [425, 68] on span "Confirmed" at bounding box center [424, 71] width 20 height 6
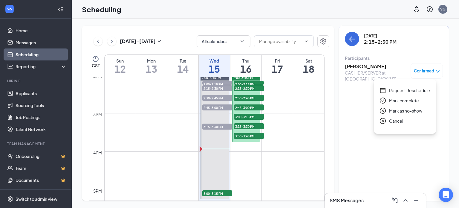
click at [401, 108] on span "Mark as no-show" at bounding box center [405, 110] width 33 height 7
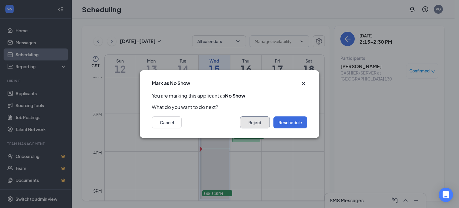
click at [262, 124] on button "Reject" at bounding box center [255, 122] width 30 height 12
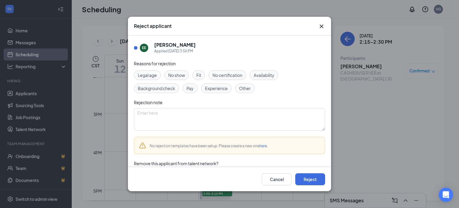
click at [179, 75] on span "No show" at bounding box center [176, 75] width 17 height 7
click at [314, 181] on button "Reject" at bounding box center [310, 179] width 30 height 12
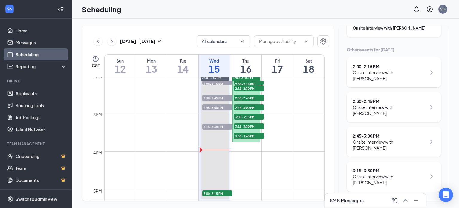
scroll to position [61, 0]
